Goal: Register for event/course

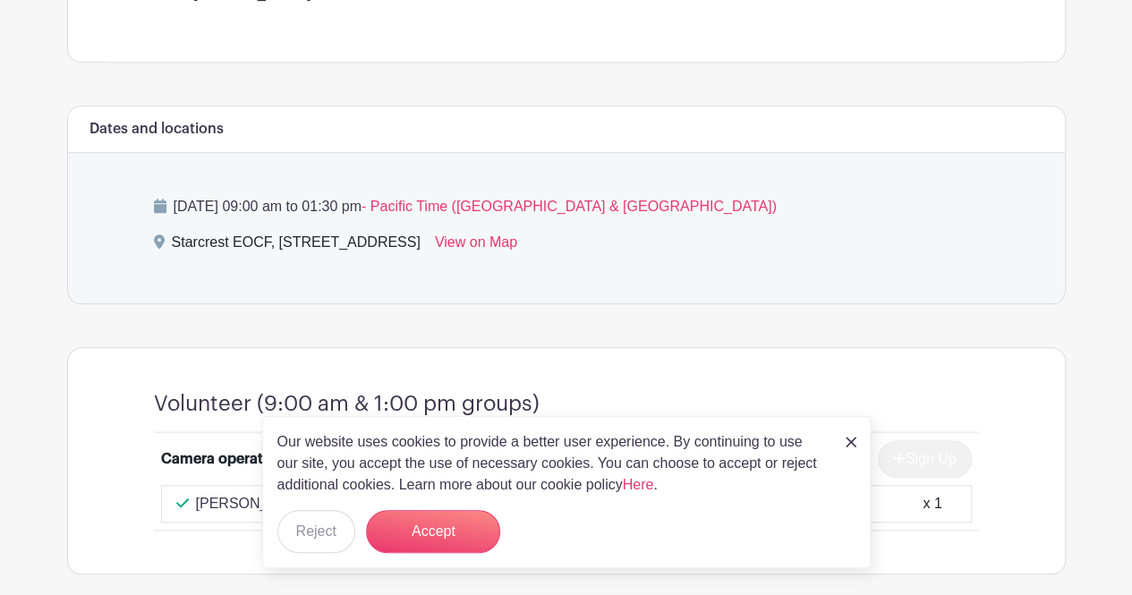
scroll to position [626, 0]
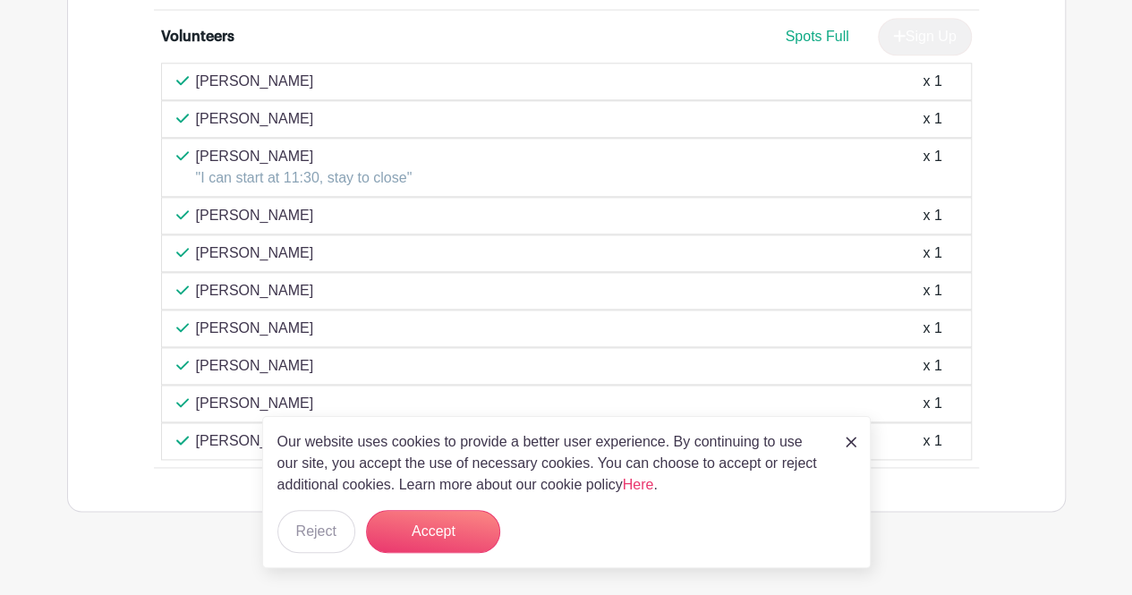
scroll to position [1021, 0]
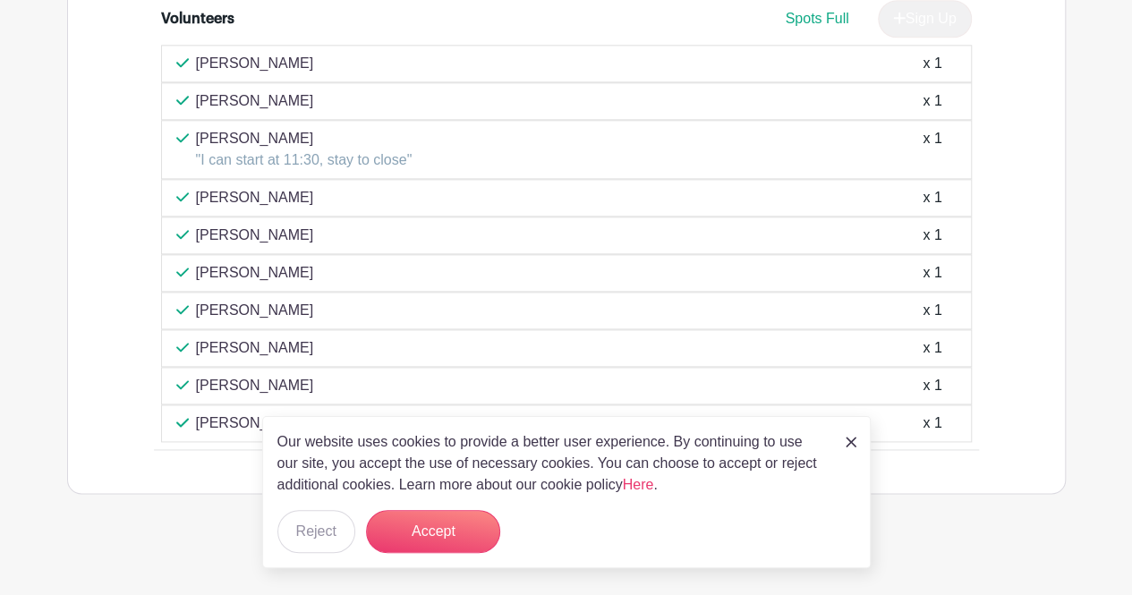
click at [853, 443] on img at bounding box center [850, 442] width 11 height 11
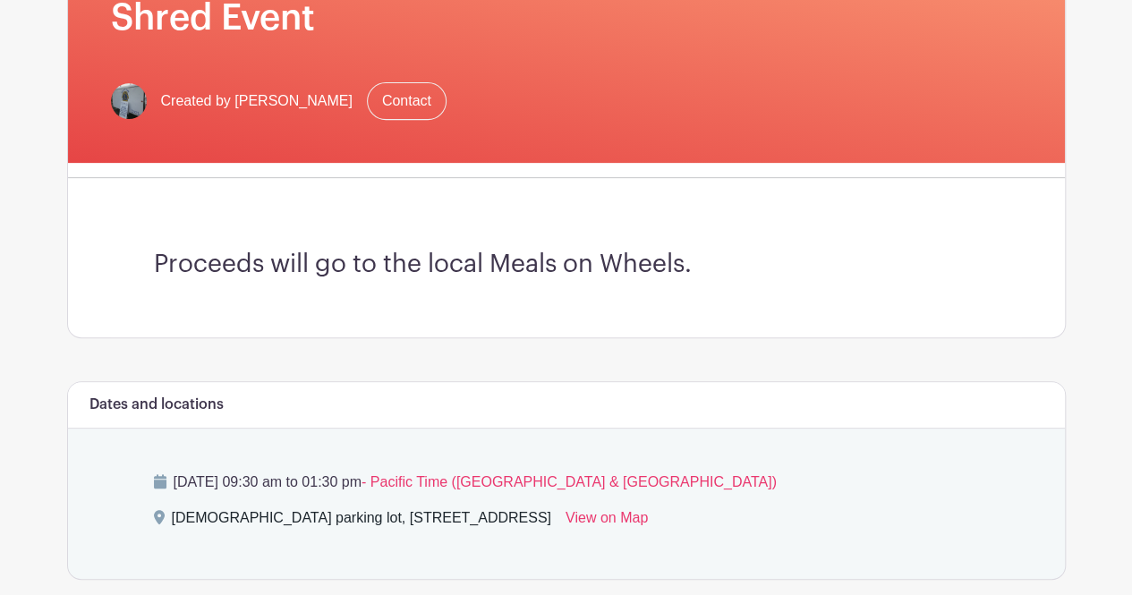
scroll to position [0, 0]
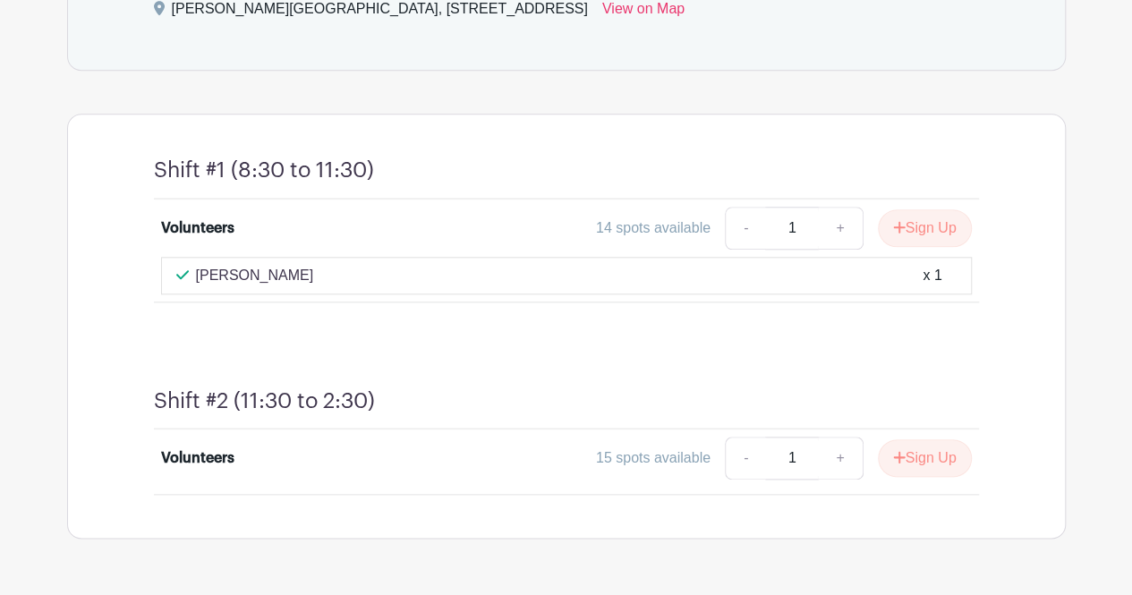
scroll to position [864, 0]
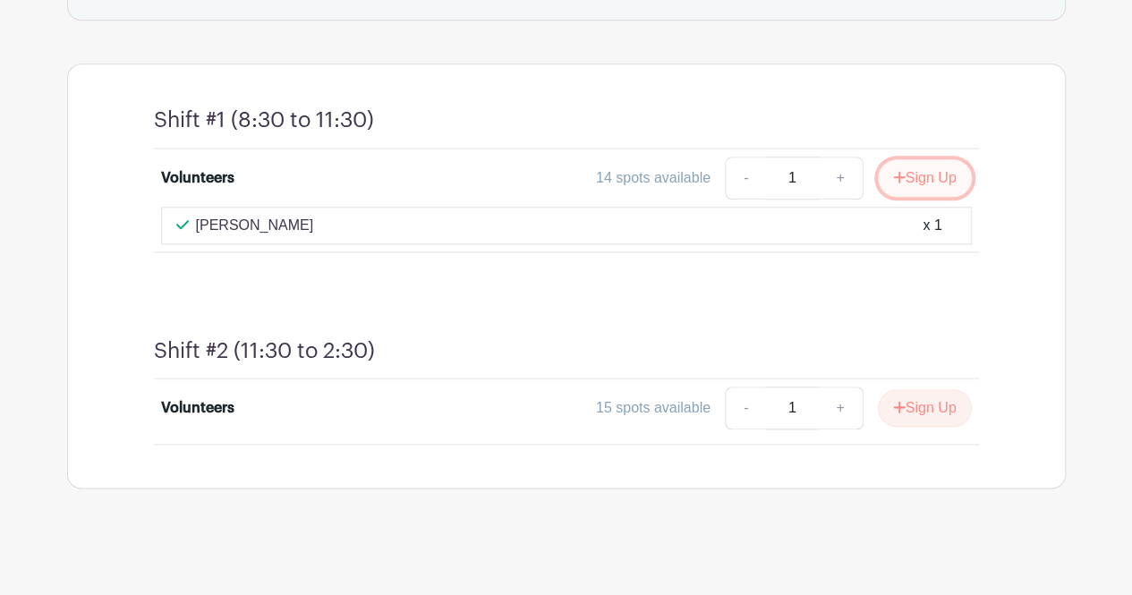
click at [917, 170] on button "Sign Up" at bounding box center [925, 178] width 94 height 38
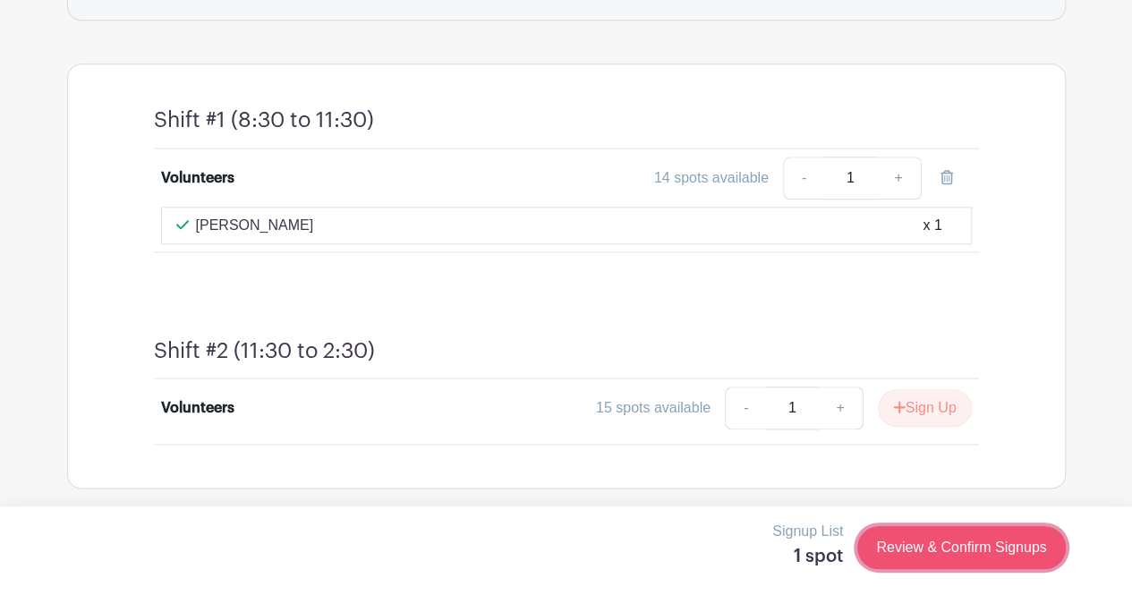
click at [940, 540] on link "Review & Confirm Signups" at bounding box center [961, 547] width 208 height 43
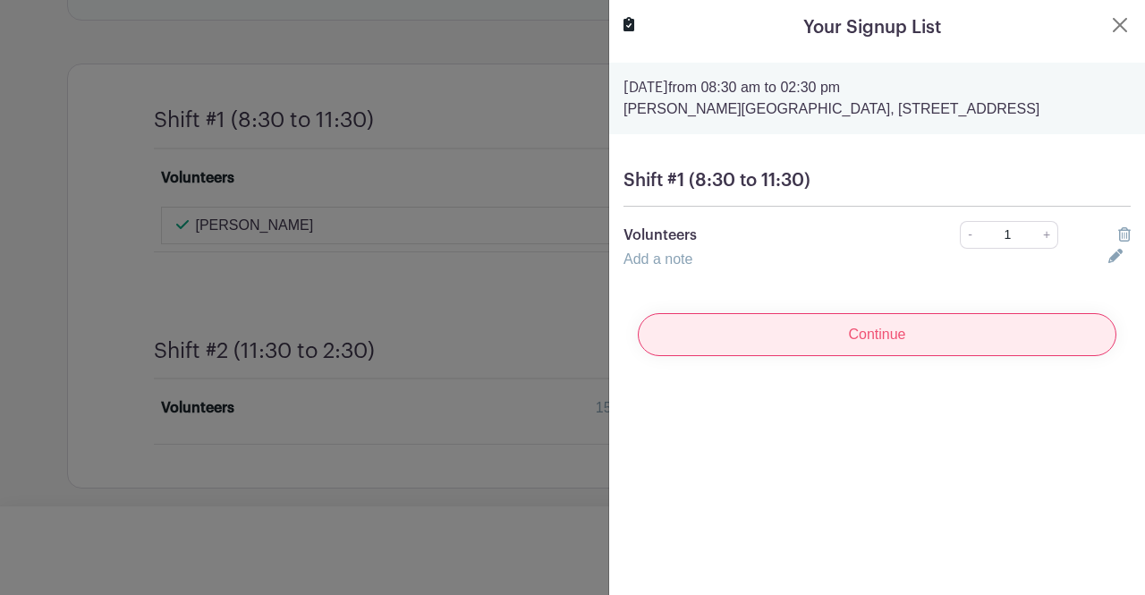
click at [876, 356] on input "Continue" at bounding box center [877, 334] width 479 height 43
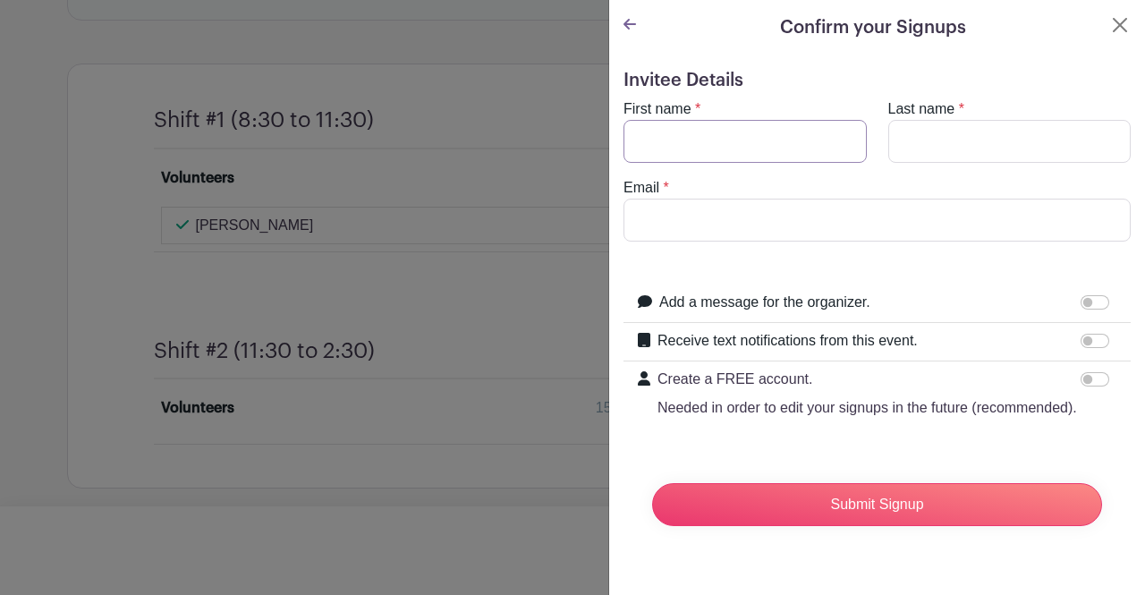
click at [732, 128] on input "First name" at bounding box center [745, 141] width 243 height 43
type input "Rick"
click at [946, 135] on input "Last name" at bounding box center [1009, 141] width 243 height 43
type input "Haddock"
click at [783, 222] on input "Email" at bounding box center [877, 220] width 507 height 43
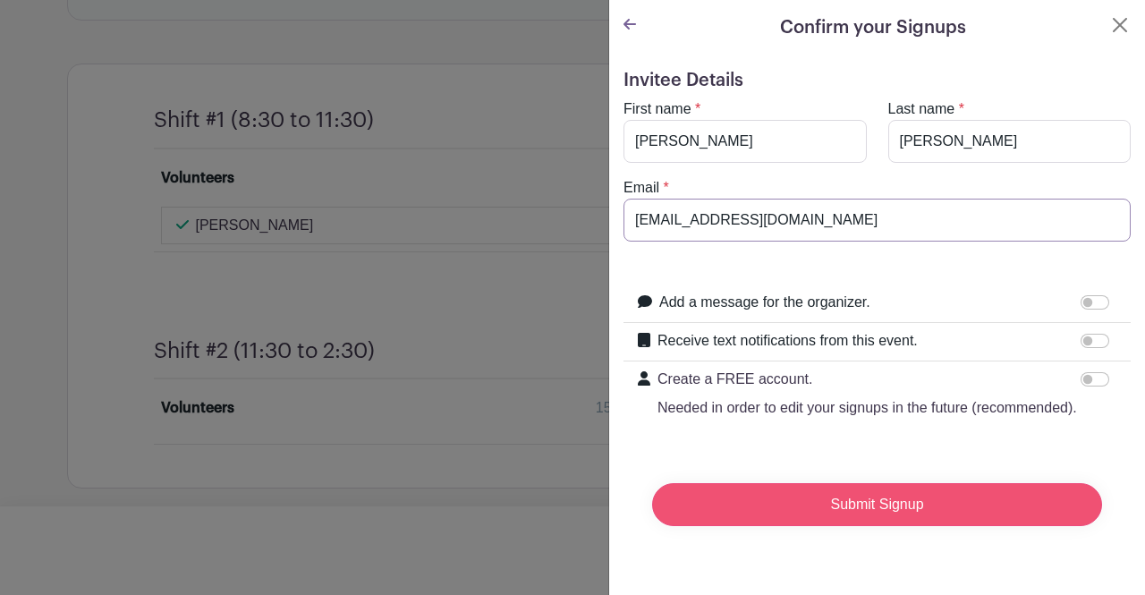
type input "haddockr@fbrrealty.com"
click at [865, 523] on input "Submit Signup" at bounding box center [877, 504] width 450 height 43
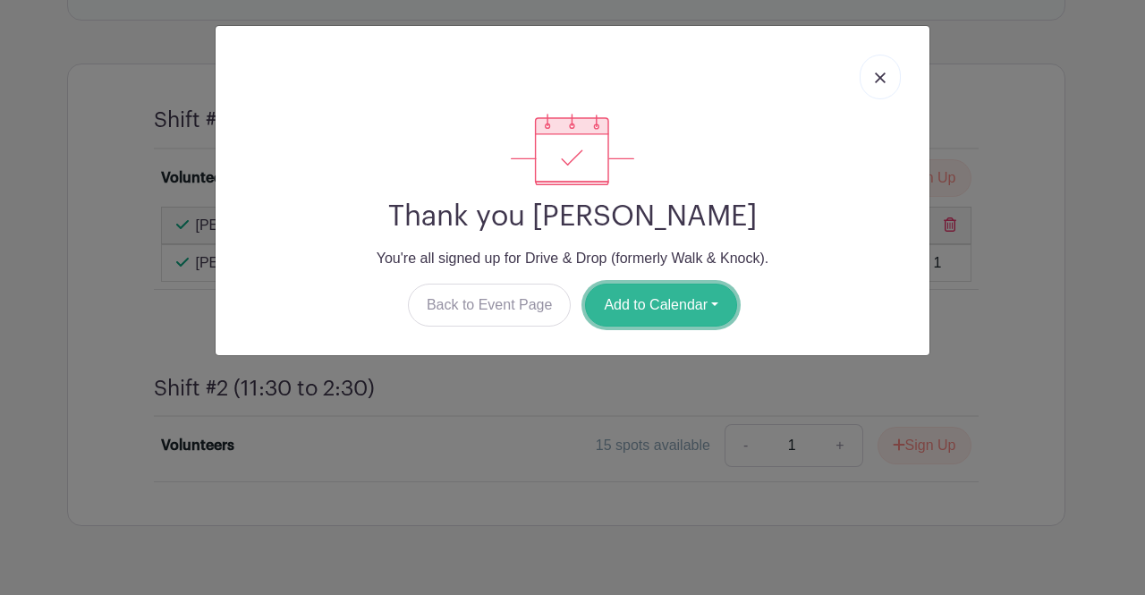
click at [632, 303] on button "Add to Calendar" at bounding box center [661, 305] width 152 height 43
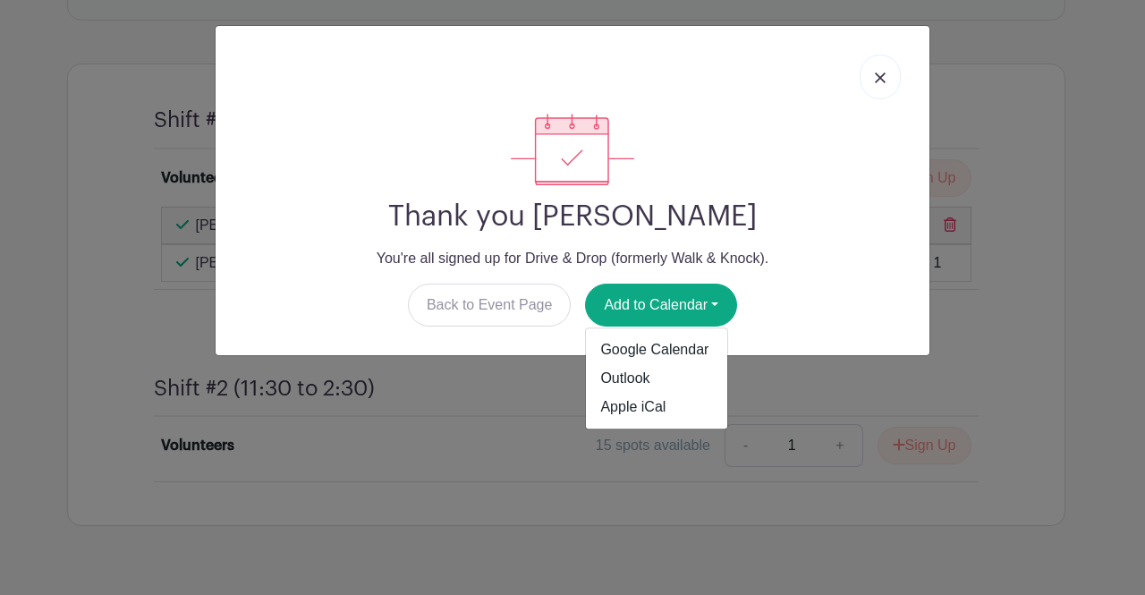
click at [821, 291] on div "Back to Event Page Add to Calendar Google Calendar Outlook Apple iCal" at bounding box center [572, 305] width 685 height 43
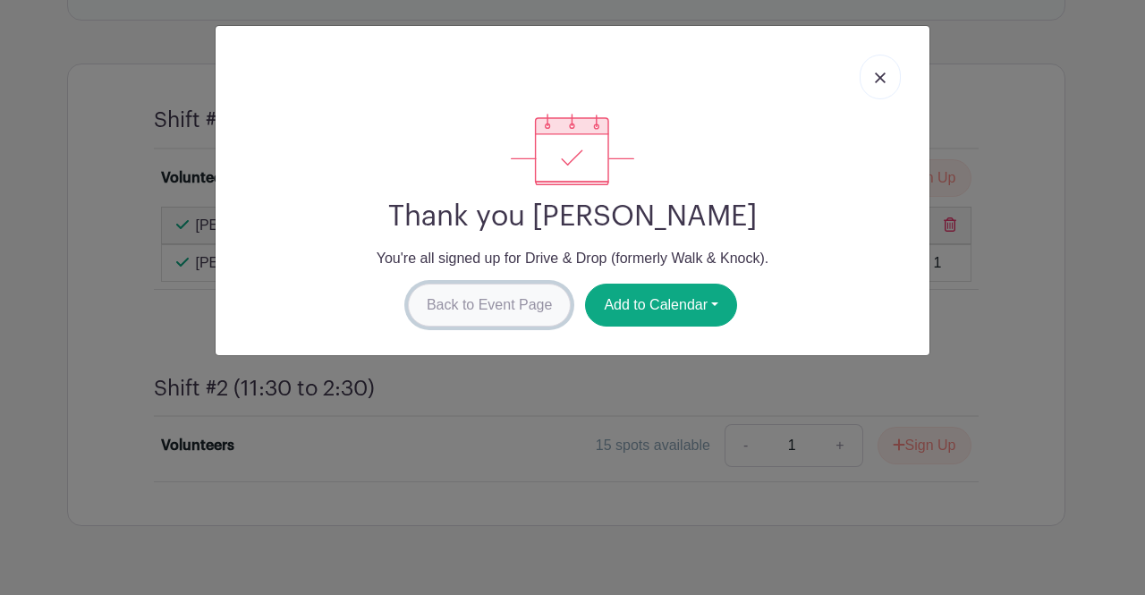
click at [485, 311] on link "Back to Event Page" at bounding box center [490, 305] width 164 height 43
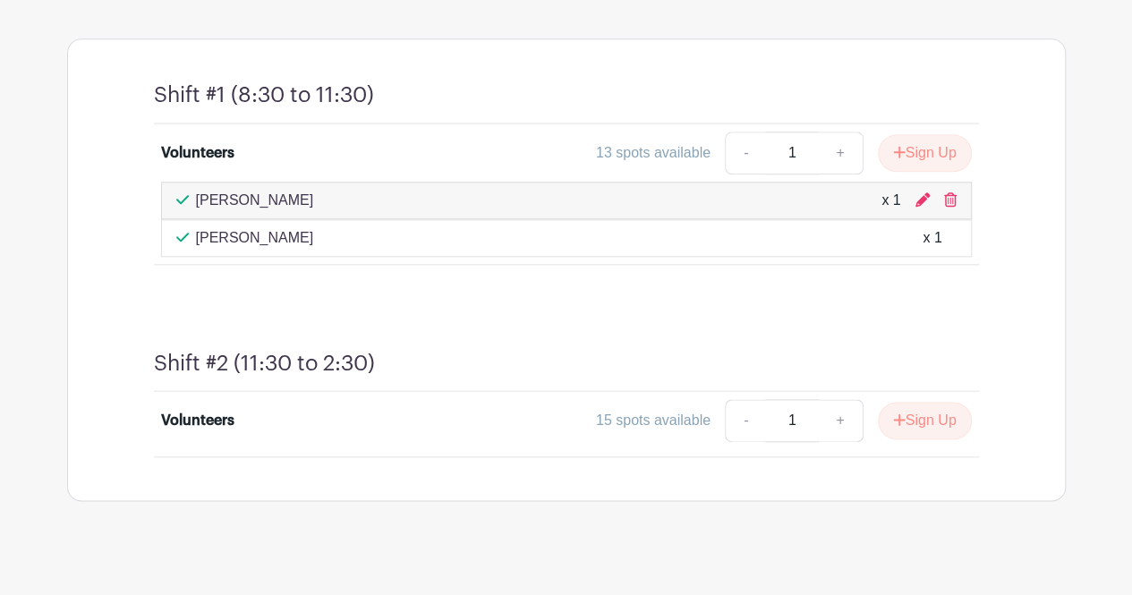
scroll to position [902, 0]
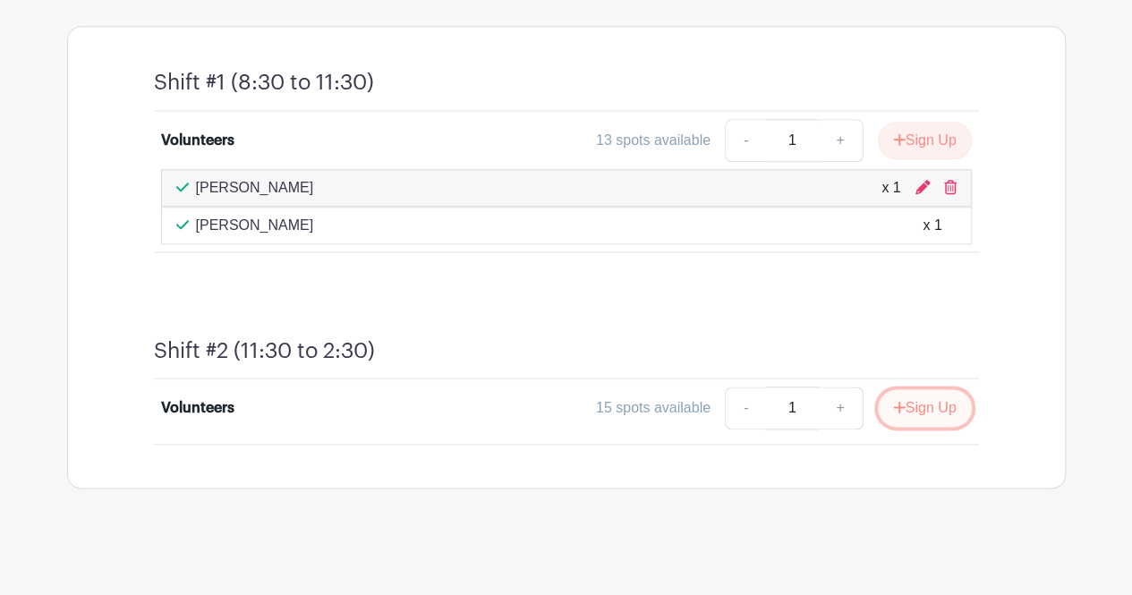
click at [921, 407] on button "Sign Up" at bounding box center [925, 408] width 94 height 38
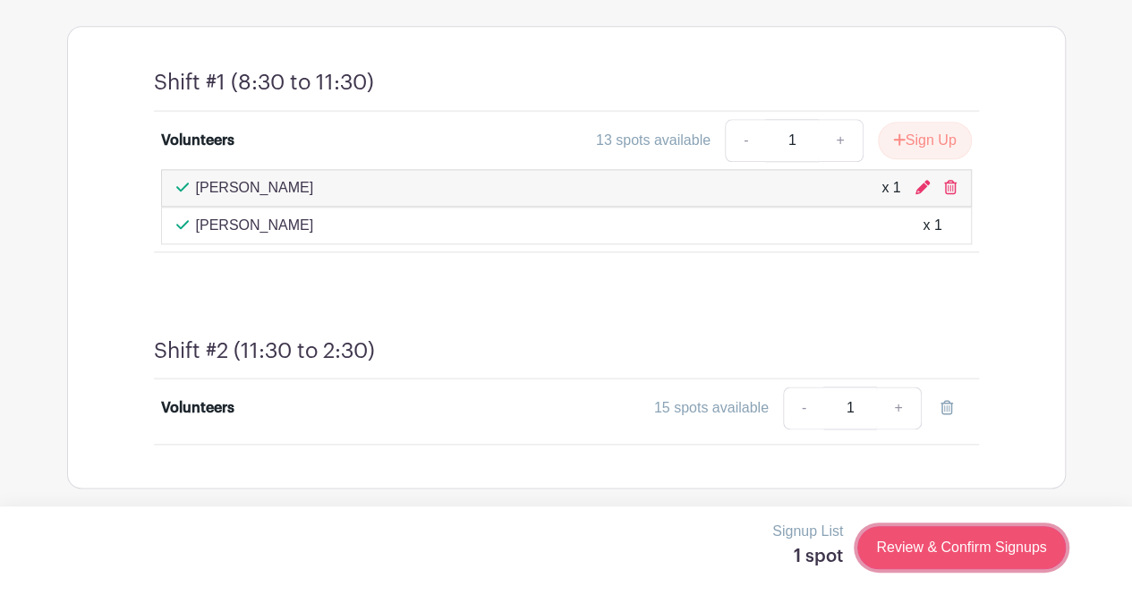
click at [975, 541] on link "Review & Confirm Signups" at bounding box center [961, 547] width 208 height 43
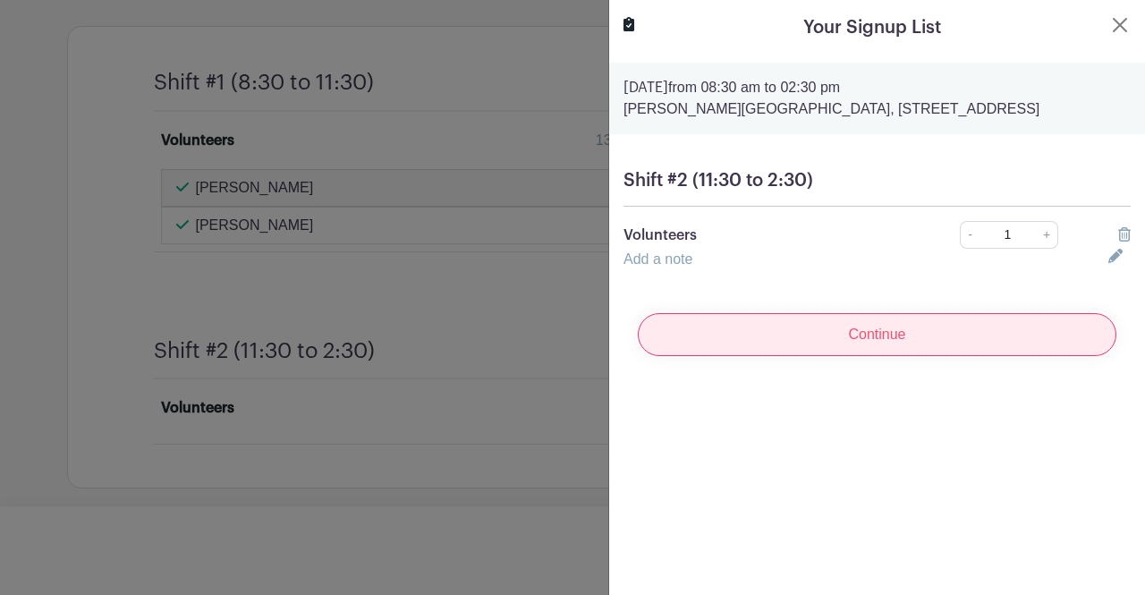
click at [880, 356] on input "Continue" at bounding box center [877, 334] width 479 height 43
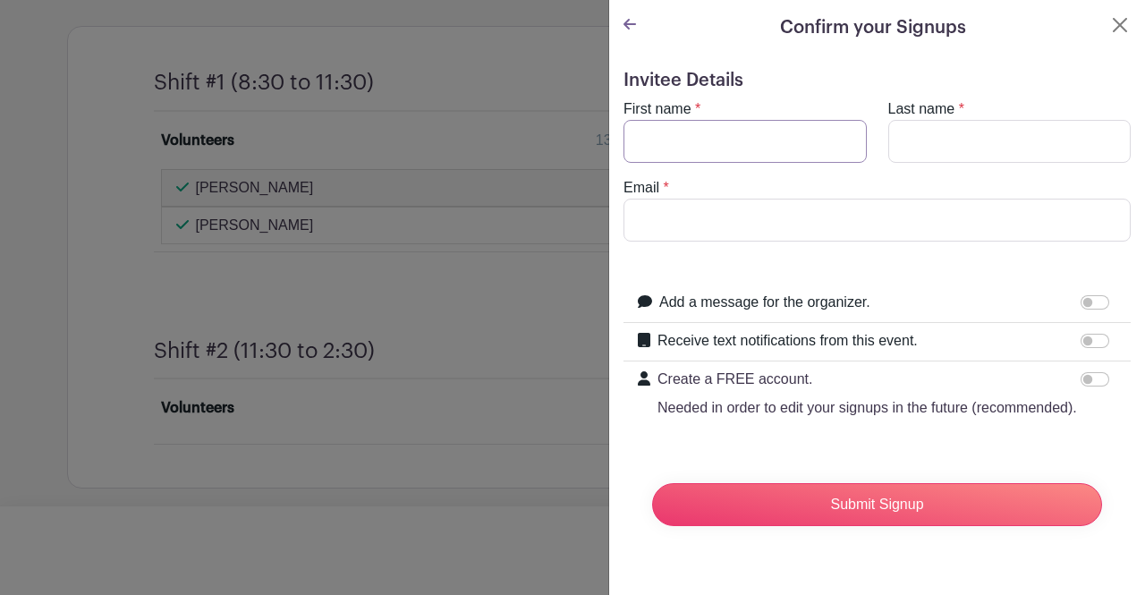
drag, startPoint x: 692, startPoint y: 137, endPoint x: 714, endPoint y: 110, distance: 34.4
click at [692, 137] on input "First name" at bounding box center [745, 141] width 243 height 43
type input "Rick"
click at [929, 139] on input "Last name" at bounding box center [1009, 141] width 243 height 43
type input "Haddock"
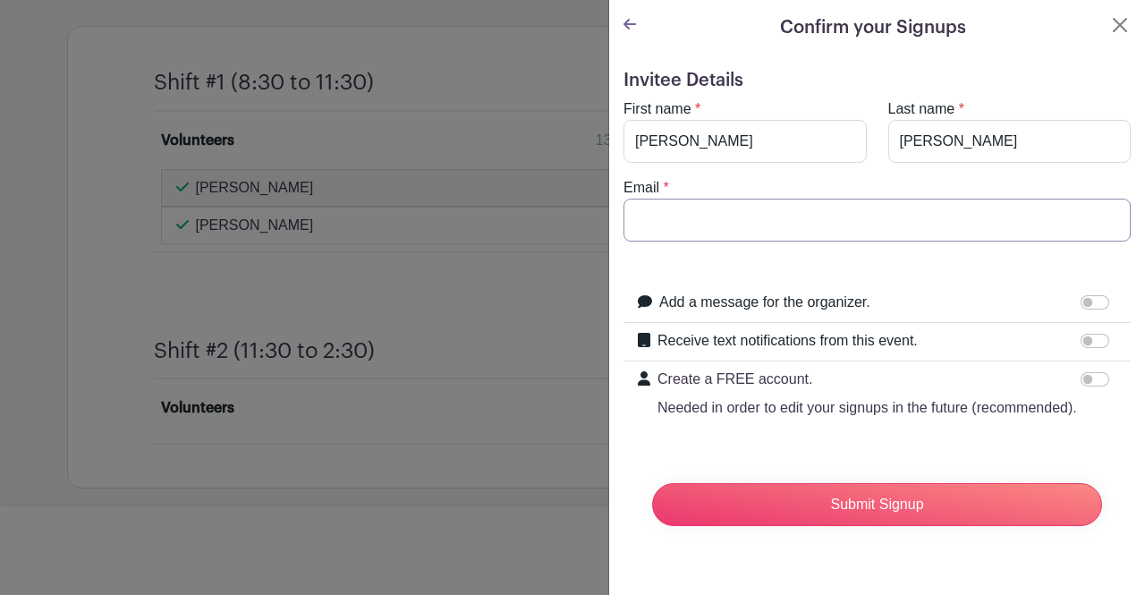
click at [895, 222] on input "Email" at bounding box center [877, 220] width 507 height 43
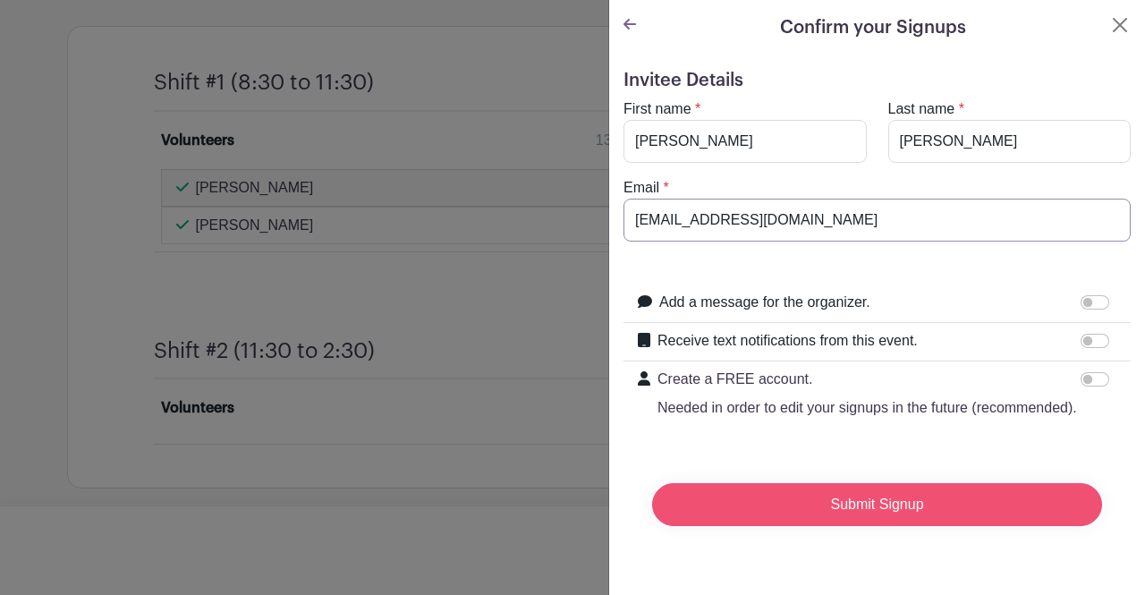
type input "haddockr@fbrrealty.com"
click at [844, 522] on input "Submit Signup" at bounding box center [877, 504] width 450 height 43
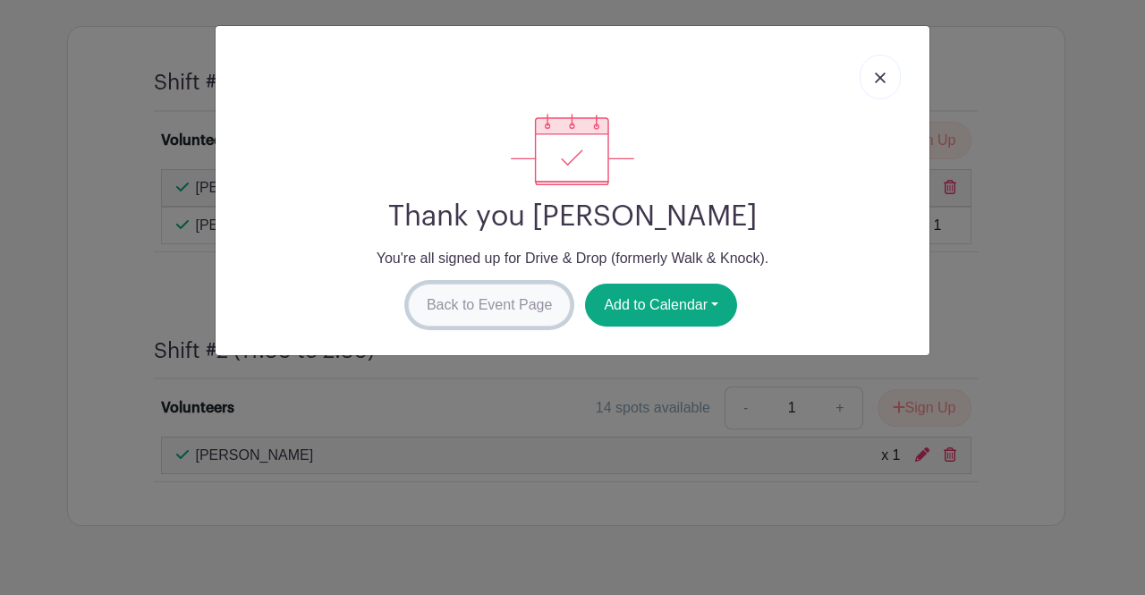
click at [533, 299] on link "Back to Event Page" at bounding box center [490, 305] width 164 height 43
